Goal: Check status: Check status

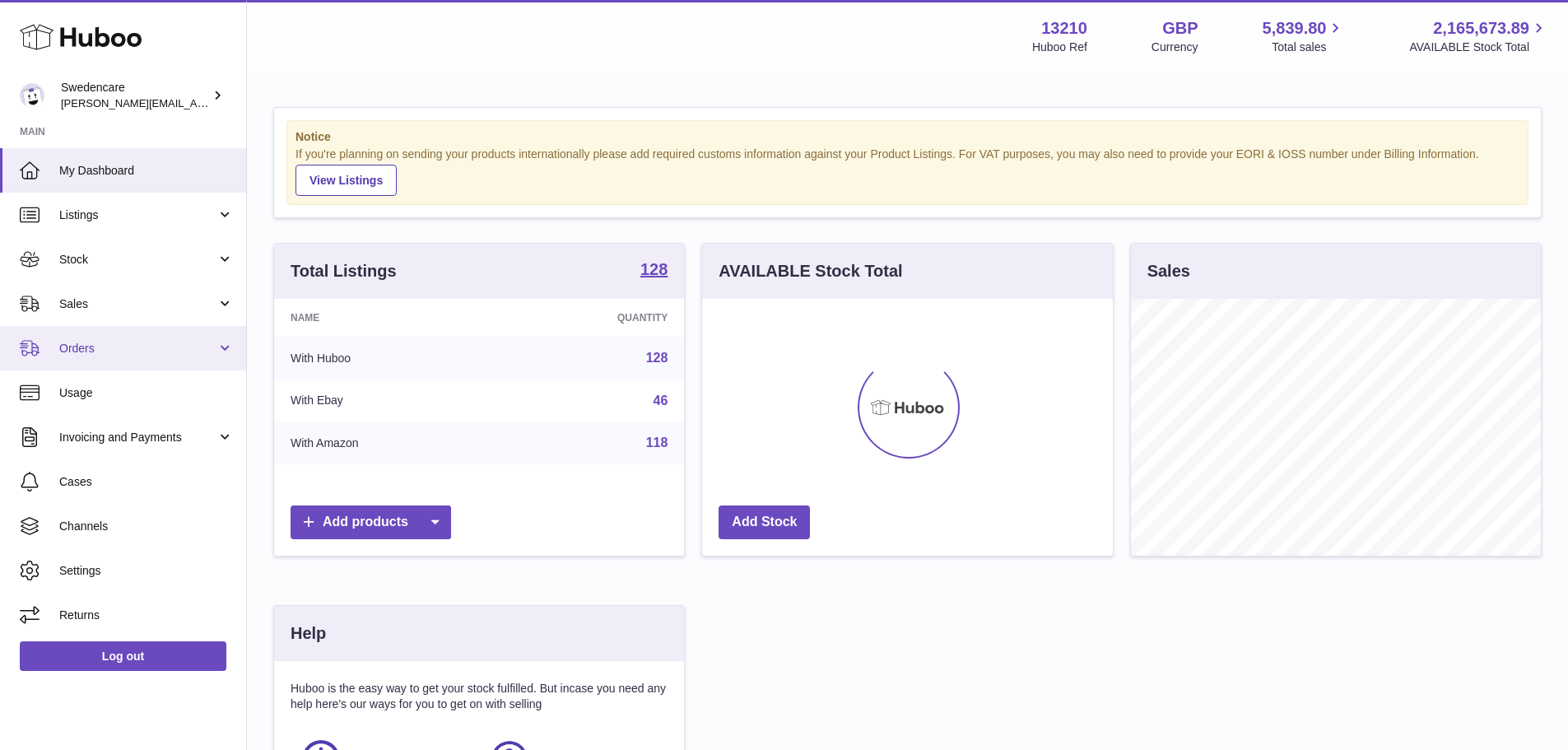
scroll to position [257, 411]
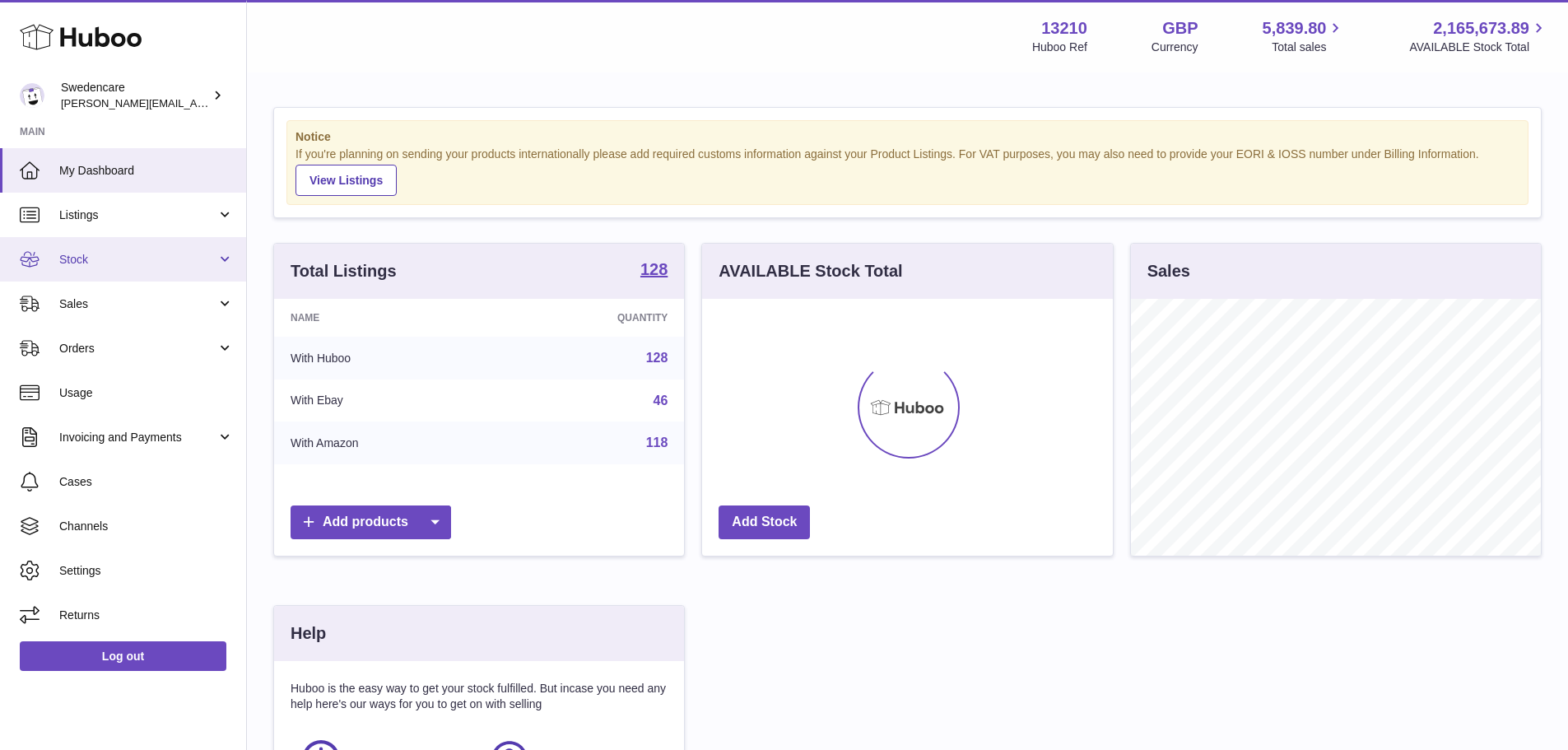
click at [92, 264] on span "Stock" at bounding box center [138, 259] width 157 height 15
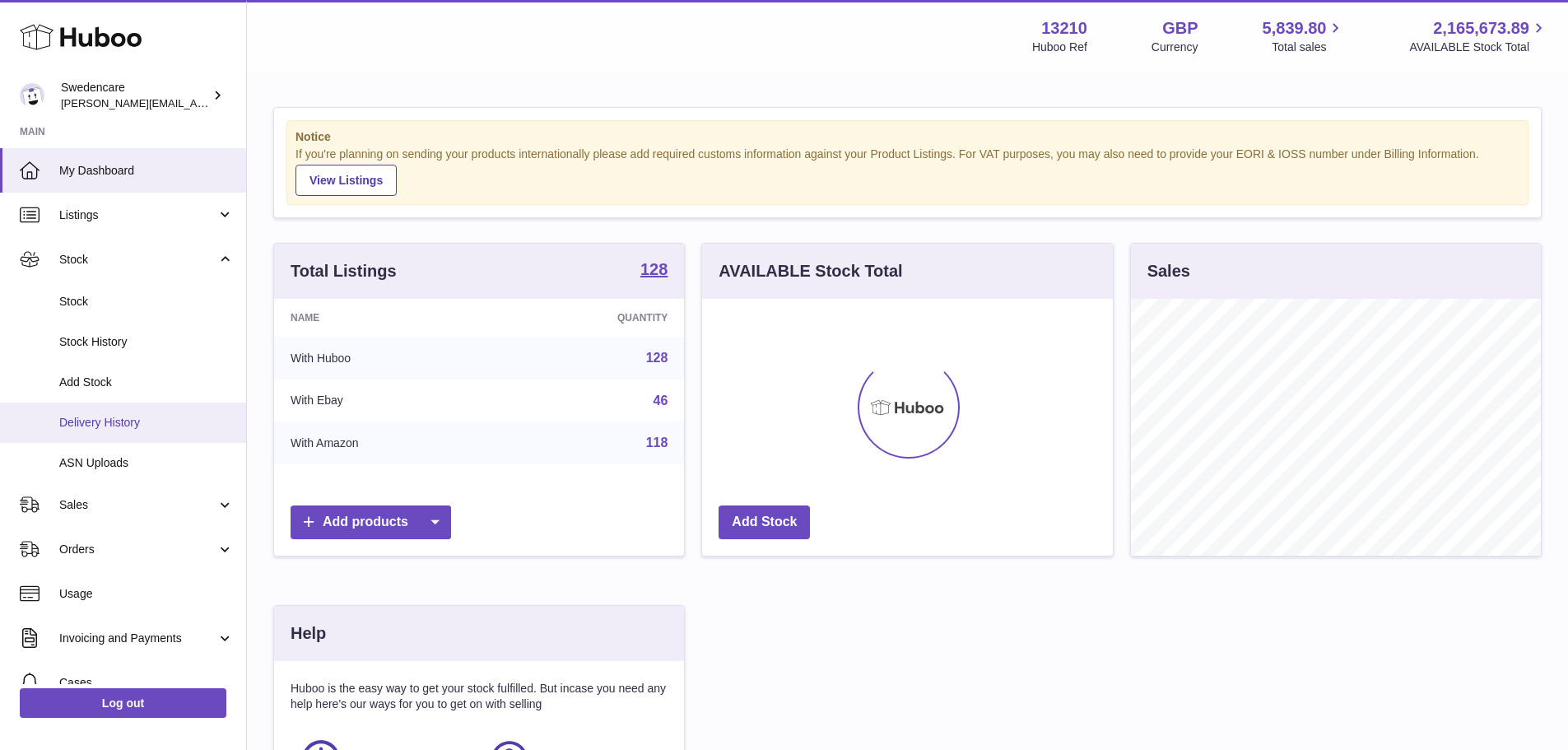
click at [104, 427] on span "Delivery History" at bounding box center [146, 422] width 174 height 15
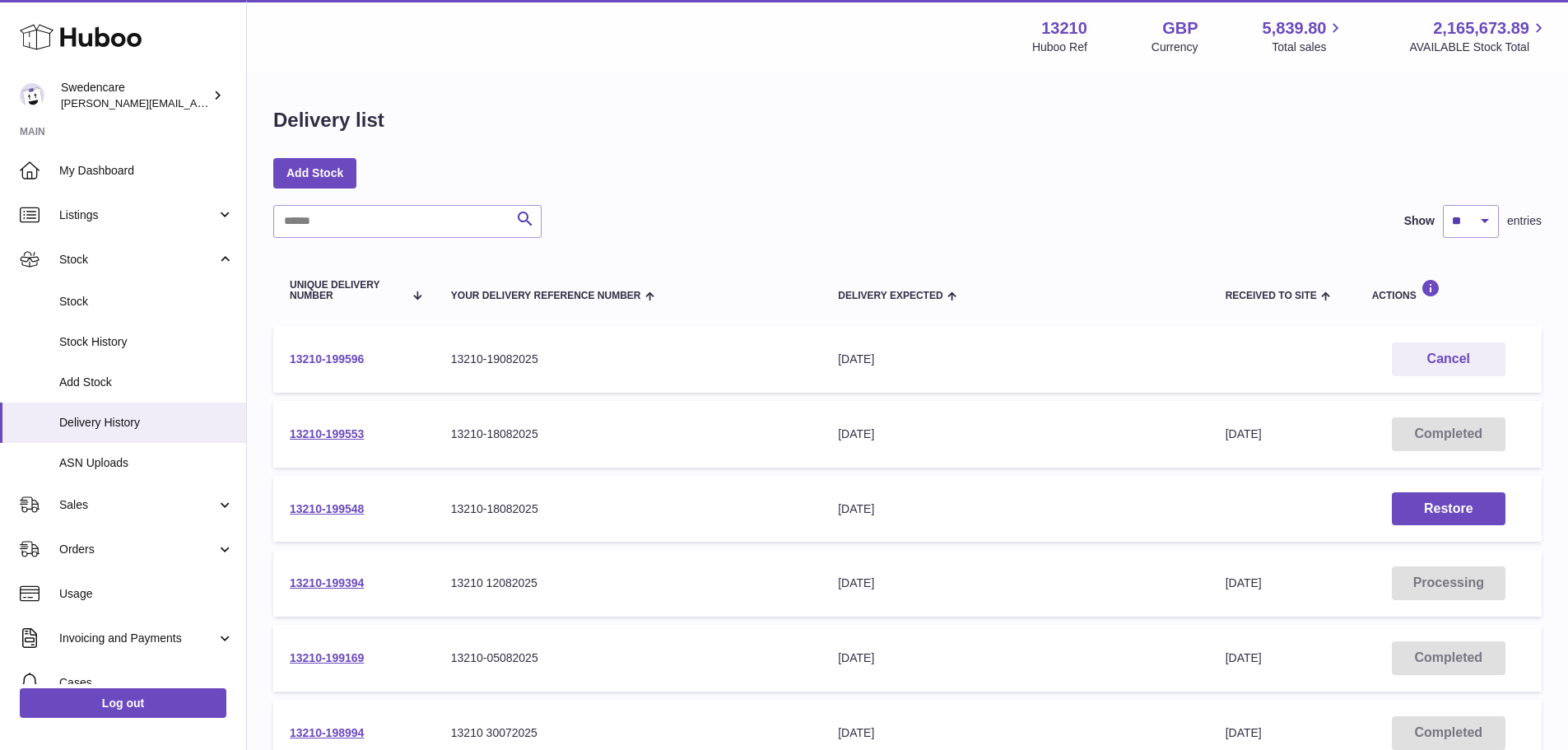
click at [324, 361] on link "13210-199596" at bounding box center [327, 359] width 74 height 14
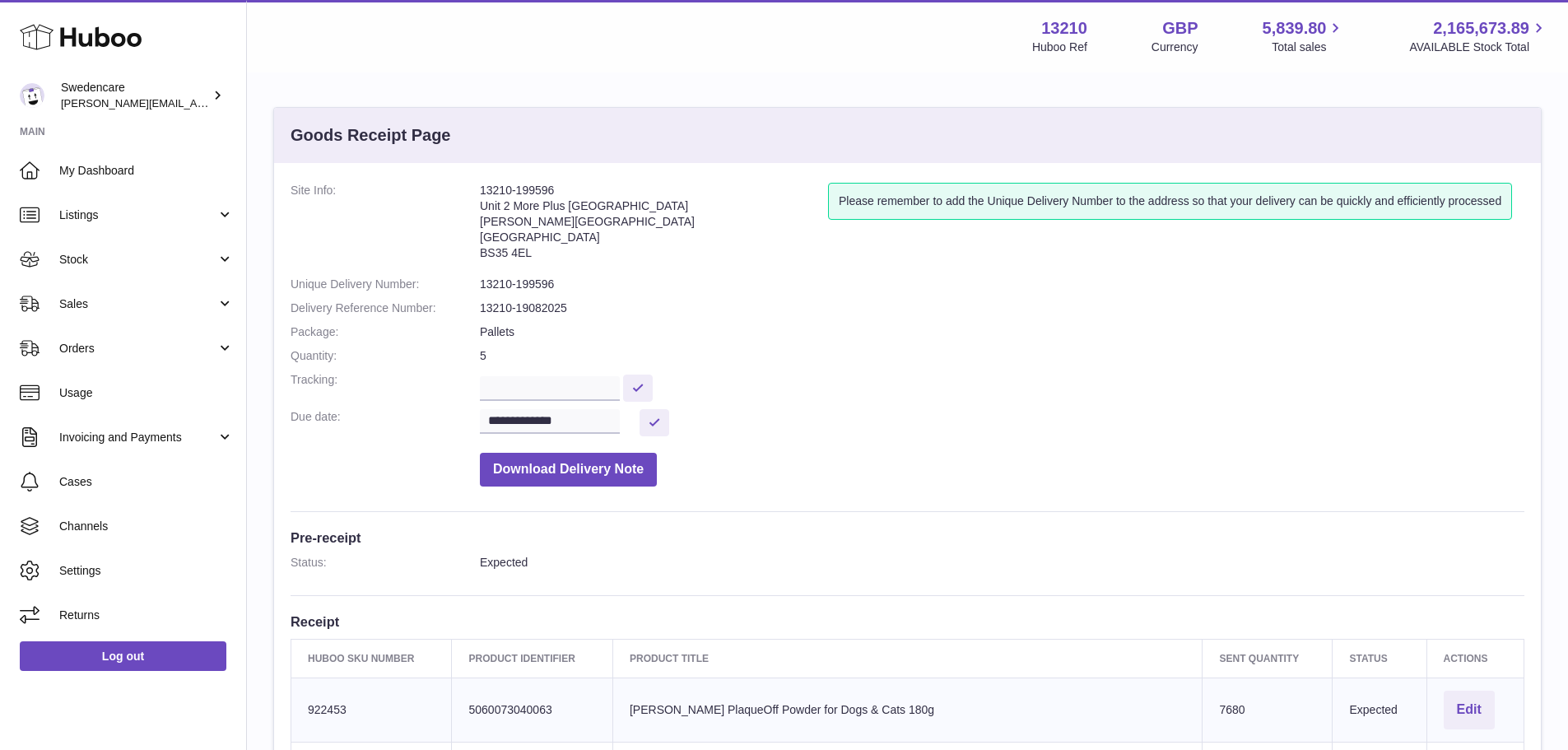
click at [67, 41] on icon at bounding box center [80, 37] width 122 height 33
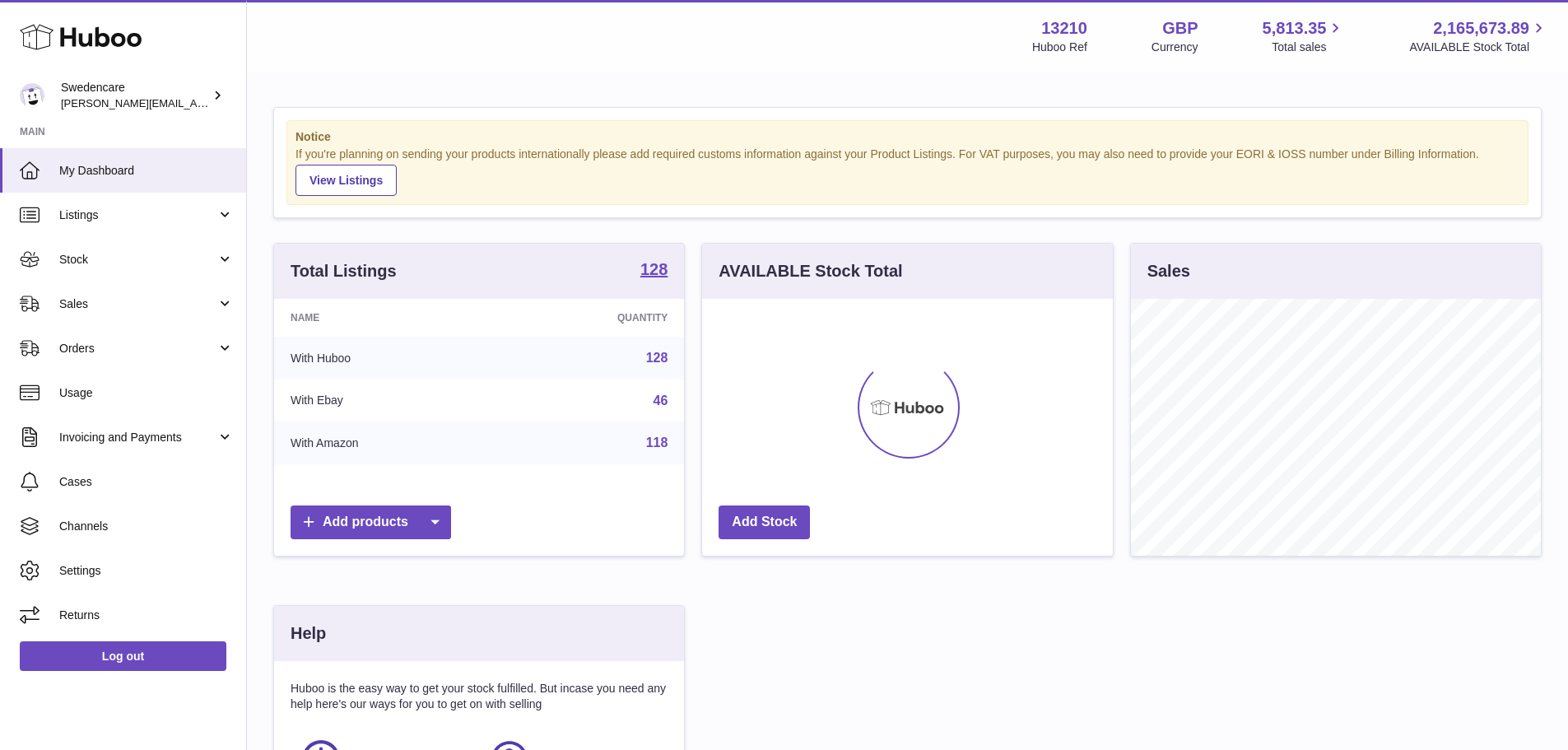
scroll to position [257, 411]
